Goal: Find specific page/section: Find specific page/section

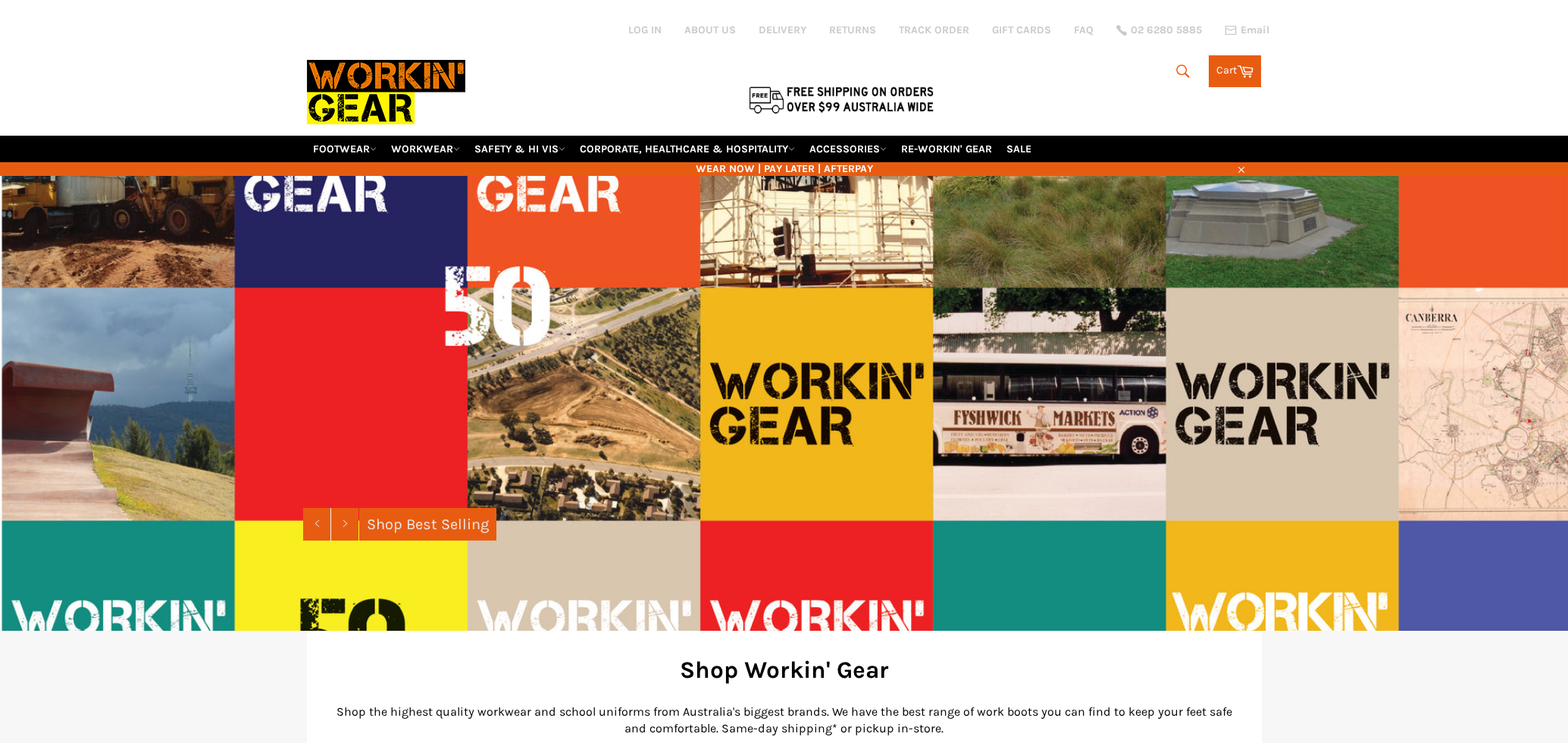
drag, startPoint x: 0, startPoint y: 0, endPoint x: 534, endPoint y: 125, distance: 548.4
click at [534, 125] on div at bounding box center [625, 67] width 636 height 135
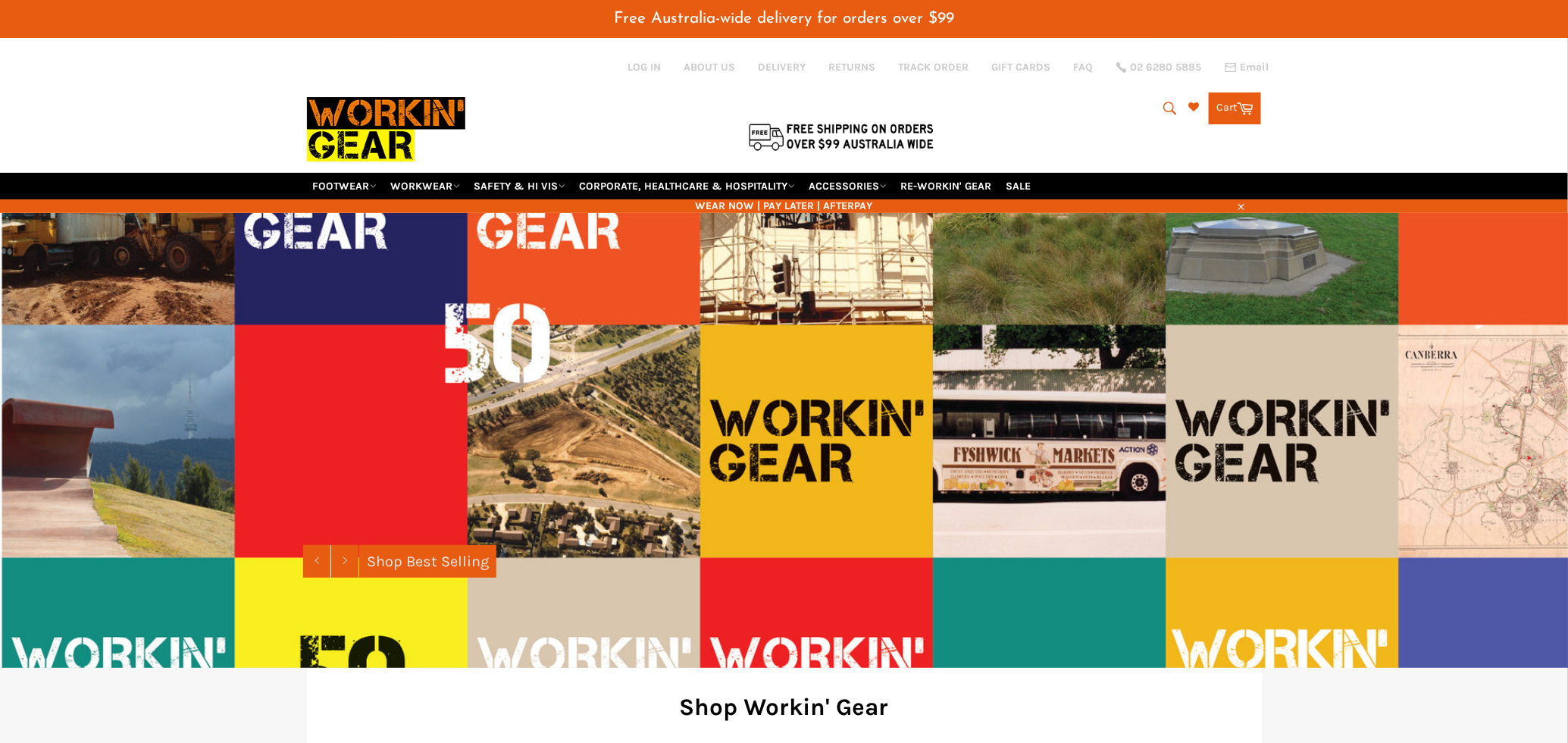
click at [1164, 102] on icon "submit" at bounding box center [1171, 108] width 13 height 13
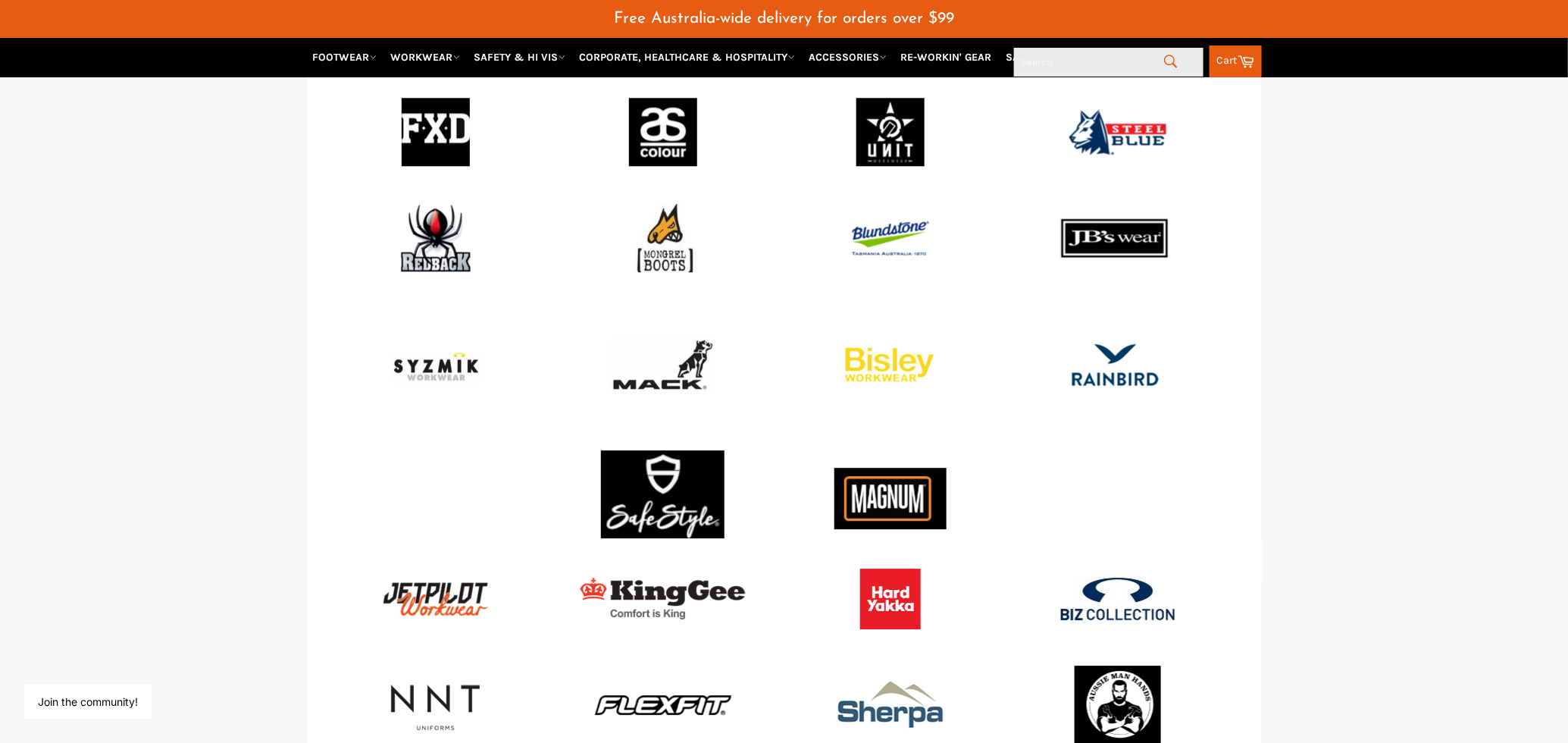
scroll to position [1832, 0]
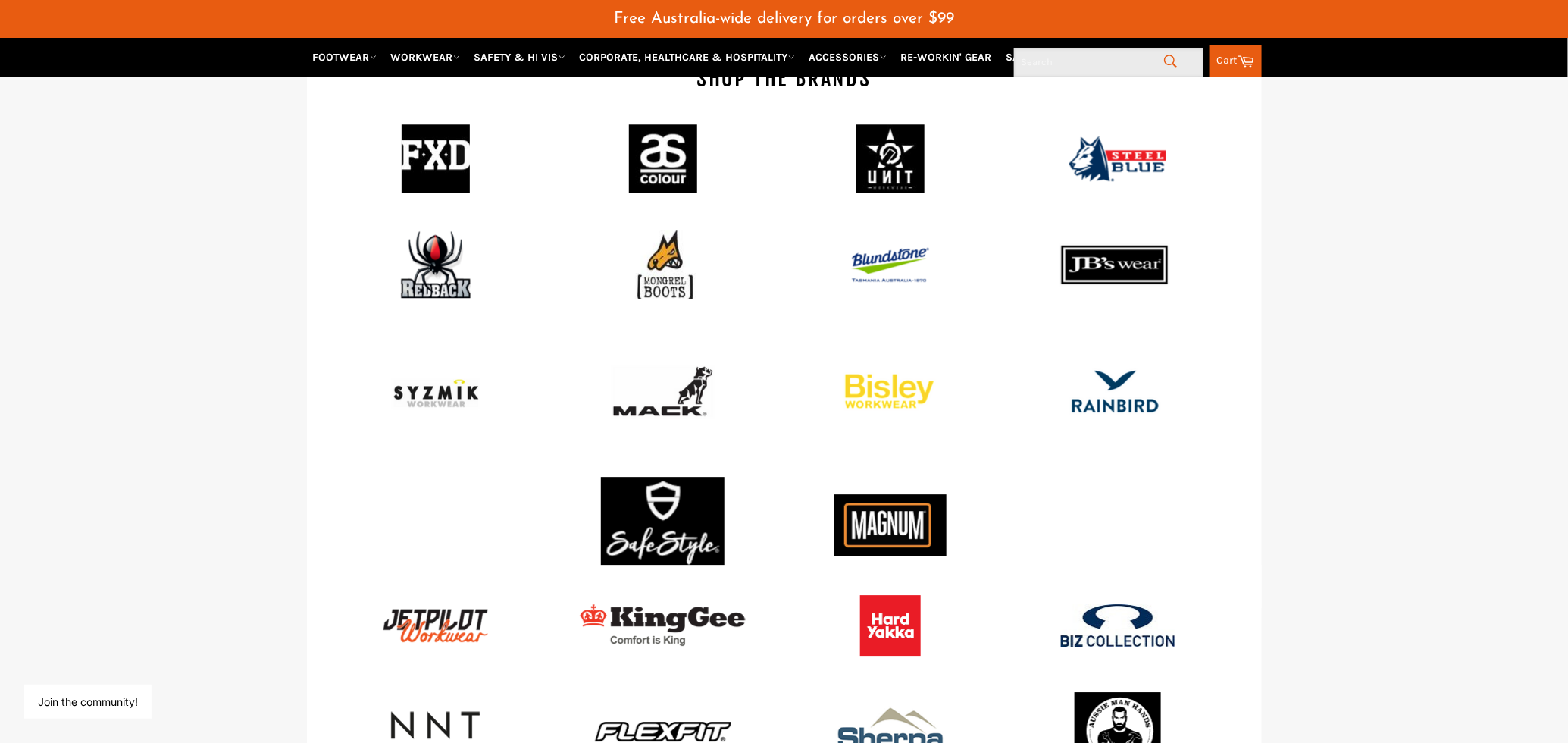
click at [1027, 62] on input "Search" at bounding box center [1109, 62] width 190 height 29
type input "security"
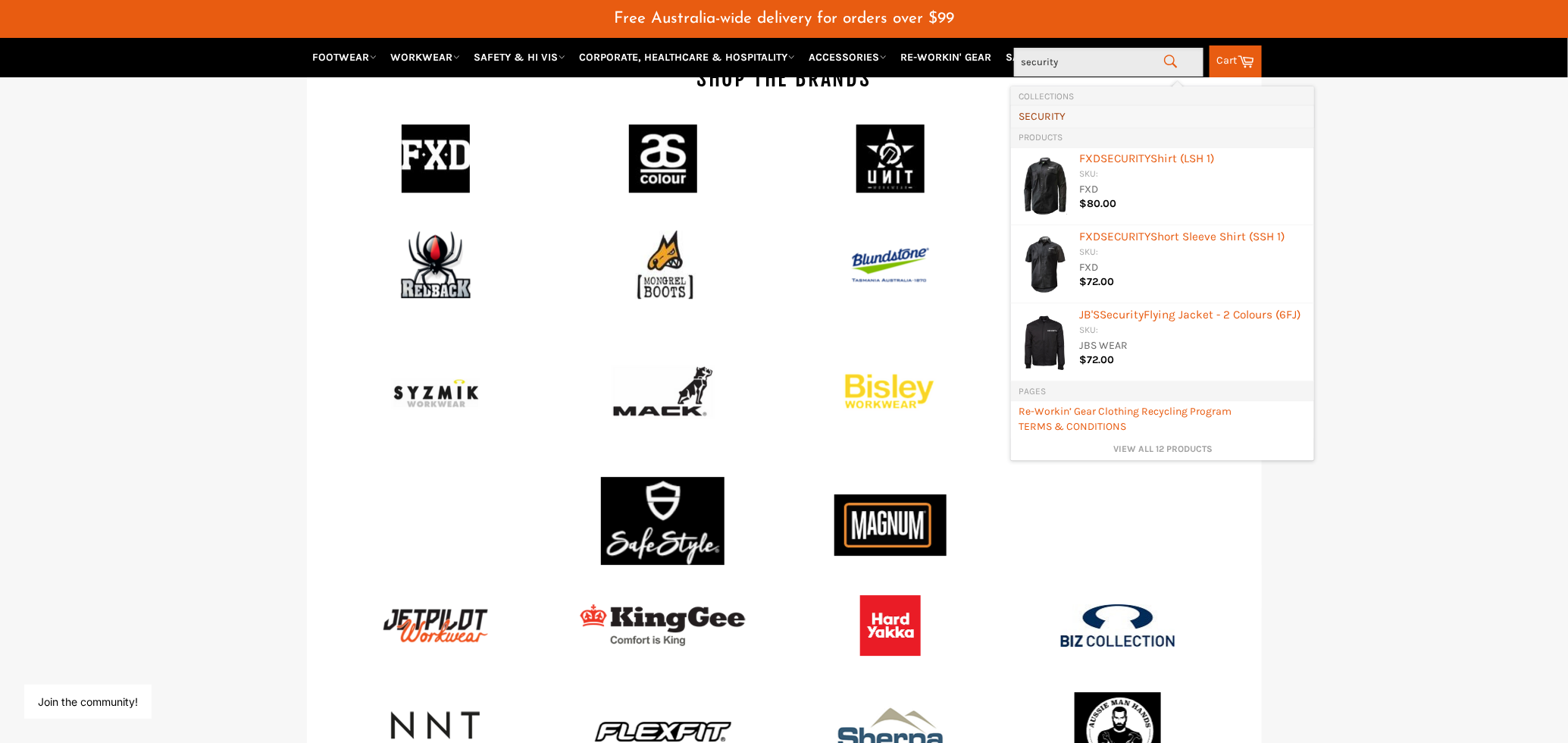
click at [1054, 116] on b "SECURITY" at bounding box center [1043, 116] width 47 height 13
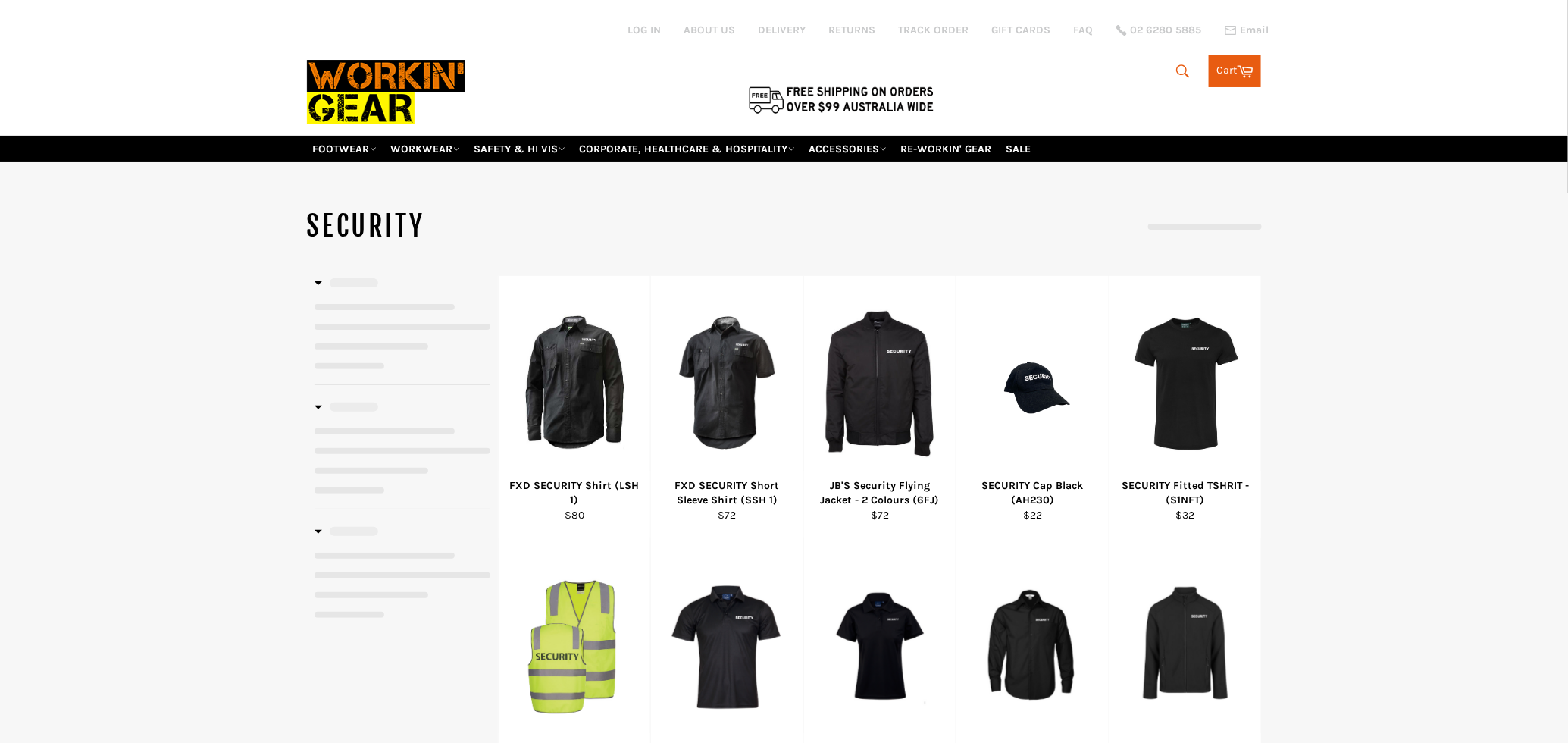
select select "**********"
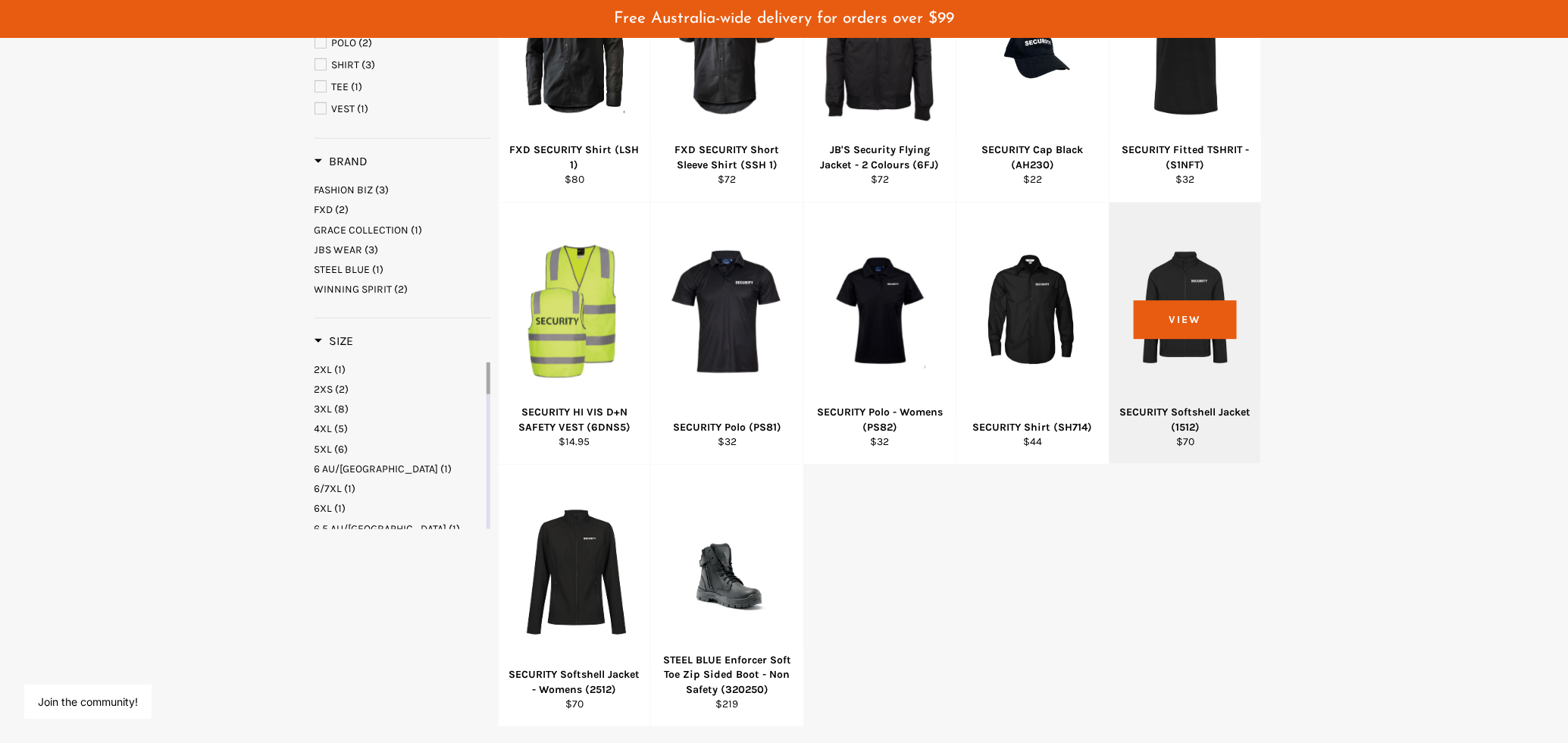
scroll to position [348, 0]
